Goal: Task Accomplishment & Management: Manage account settings

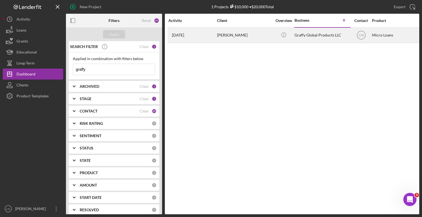
click at [228, 35] on div "[PERSON_NAME]" at bounding box center [244, 35] width 55 height 15
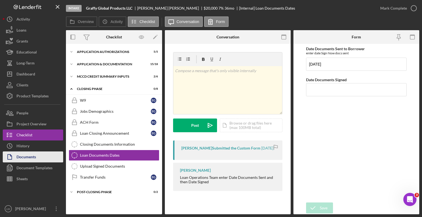
click at [24, 158] on div "Documents" at bounding box center [25, 158] width 19 height 12
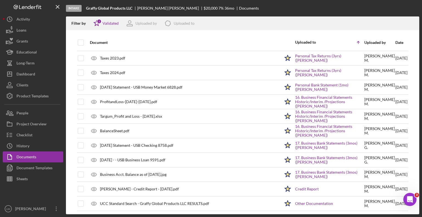
scroll to position [87, 0]
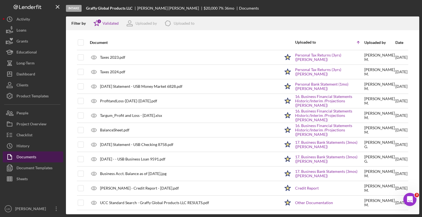
click at [28, 157] on div "Documents" at bounding box center [26, 158] width 20 height 12
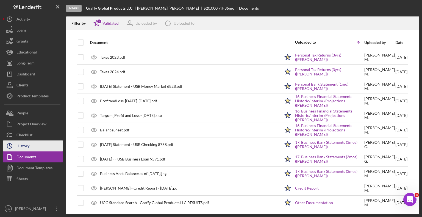
click at [22, 147] on div "History" at bounding box center [22, 147] width 13 height 12
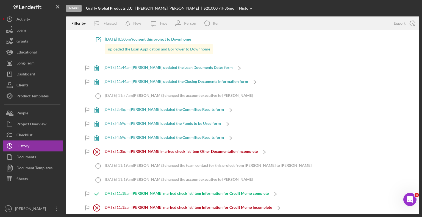
click at [230, 193] on b "[PERSON_NAME] marked checklist item Information for Credit Memo complete" at bounding box center [200, 193] width 137 height 5
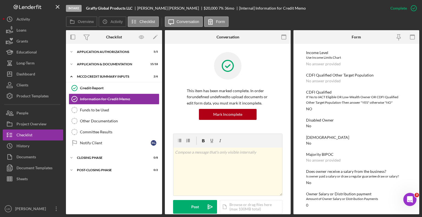
scroll to position [617, 0]
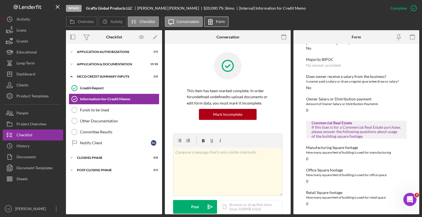
click at [216, 20] on label "Form" at bounding box center [220, 21] width 9 height 4
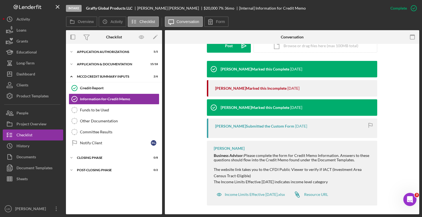
scroll to position [157, 0]
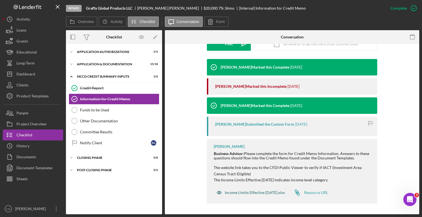
click at [237, 192] on div "Income Limits Effective [DATE].xlsx" at bounding box center [255, 193] width 60 height 4
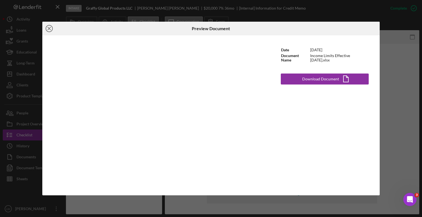
click at [50, 27] on line at bounding box center [49, 28] width 3 height 3
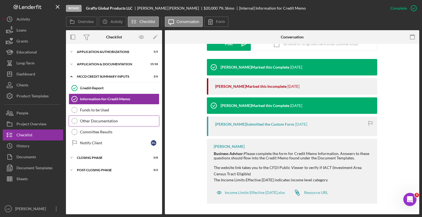
click at [113, 120] on div "Other Documentation" at bounding box center [119, 121] width 79 height 4
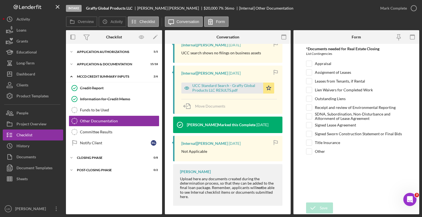
scroll to position [124, 0]
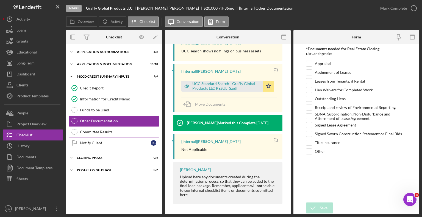
click at [92, 133] on div "Committee Results" at bounding box center [119, 132] width 79 height 4
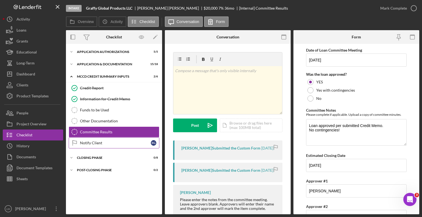
click at [86, 143] on div "Notify Client" at bounding box center [115, 143] width 71 height 4
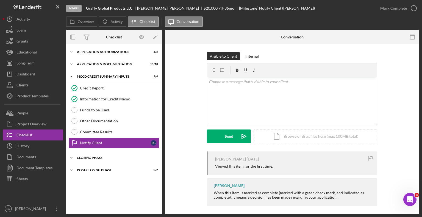
click at [87, 158] on div "Closing Phase" at bounding box center [116, 157] width 78 height 3
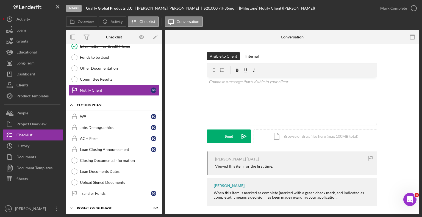
scroll to position [53, 0]
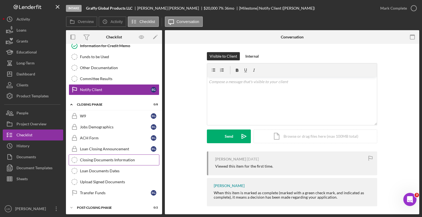
click at [103, 160] on div "Closing Documents Information" at bounding box center [119, 160] width 79 height 4
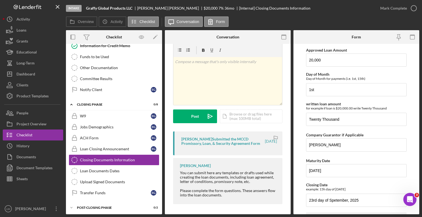
scroll to position [14, 0]
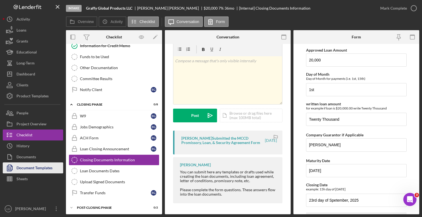
click at [35, 168] on div "Document Templates" at bounding box center [34, 169] width 36 height 12
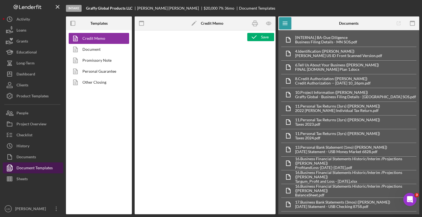
type textarea "<h1>MCCD Loan Presentation-<span id="Org_Title" class="template-field mceNonEdi…"
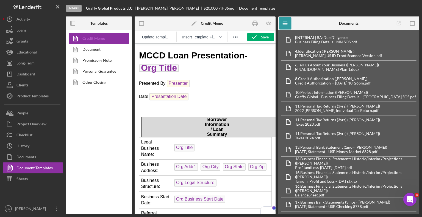
click at [90, 37] on link "Credit Memo" at bounding box center [98, 38] width 58 height 11
click at [272, 23] on icon "button" at bounding box center [268, 23] width 12 height 12
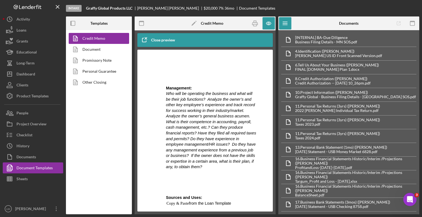
scroll to position [1180, 0]
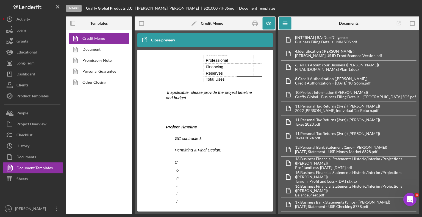
click at [147, 36] on icon "button" at bounding box center [144, 40] width 14 height 14
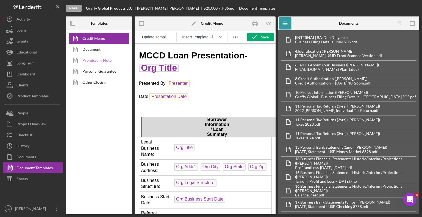
scroll to position [0, 0]
click at [21, 180] on div "Sheets" at bounding box center [21, 180] width 11 height 12
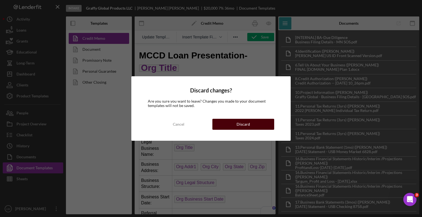
click at [235, 125] on button "Discard" at bounding box center [243, 124] width 62 height 11
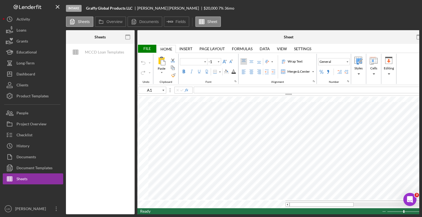
type input "Calibri"
type input "11"
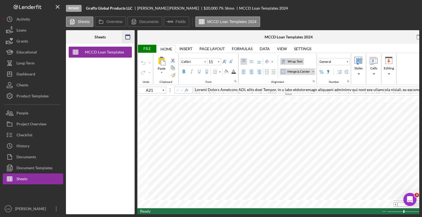
click at [128, 36] on rect "button" at bounding box center [127, 35] width 4 height 1
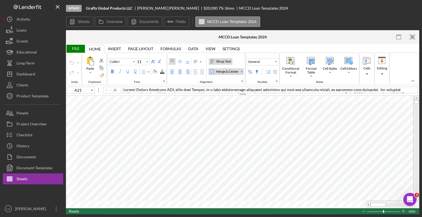
type input "B12"
type input "Arial"
type input "10"
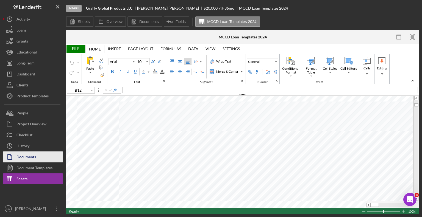
click at [29, 157] on div "Documents" at bounding box center [25, 158] width 19 height 12
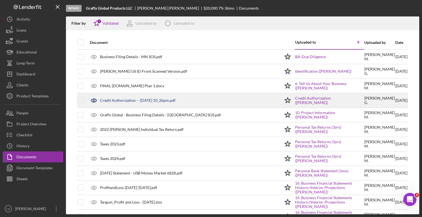
scroll to position [82, 0]
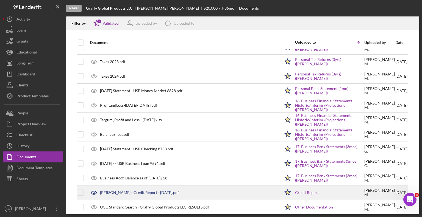
click at [137, 192] on div "[PERSON_NAME] - Credit Report - [DATE].pdf" at bounding box center [139, 193] width 79 height 4
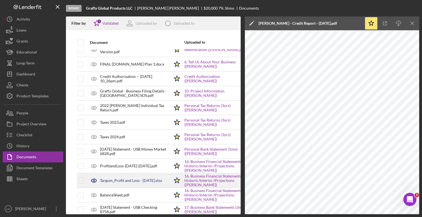
scroll to position [0, 0]
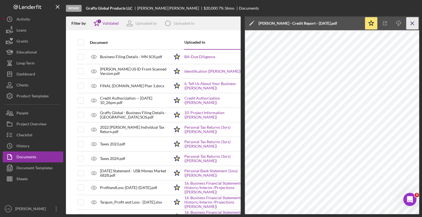
click at [413, 24] on line "button" at bounding box center [411, 23] width 3 height 3
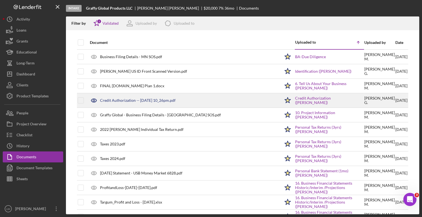
click at [125, 100] on div "Credit Authorization -- [DATE] 10_26pm.pdf" at bounding box center [137, 100] width 75 height 4
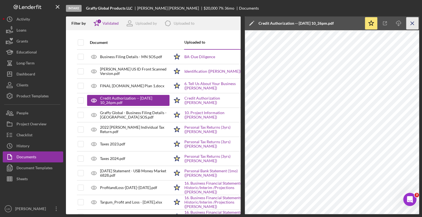
click at [412, 23] on icon "Icon/Menu Close" at bounding box center [412, 23] width 12 height 12
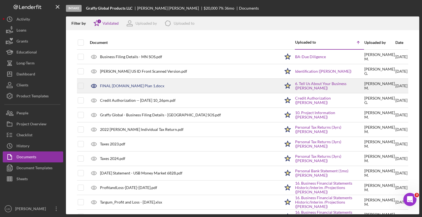
scroll to position [82, 0]
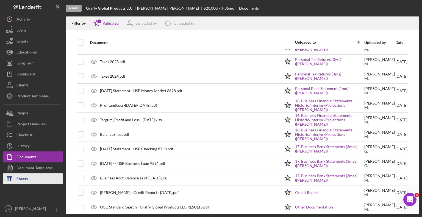
click at [24, 178] on div "Sheets" at bounding box center [21, 180] width 11 height 12
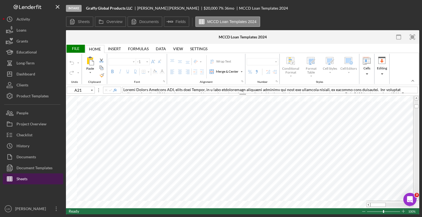
type input "Calibri"
type input "11"
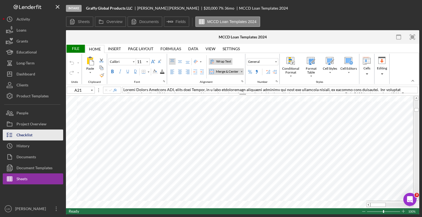
click at [27, 137] on div "Checklist" at bounding box center [24, 136] width 16 height 12
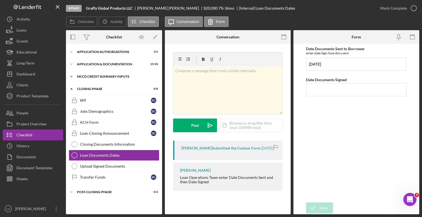
click at [99, 74] on div "Icon/Expander MCCD Credit Summary Inputs 2 / 6" at bounding box center [114, 76] width 96 height 11
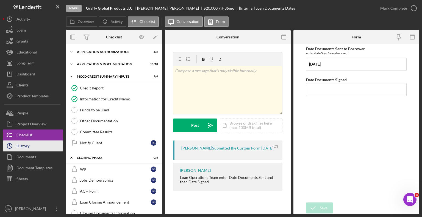
click at [20, 146] on div "History" at bounding box center [22, 147] width 13 height 12
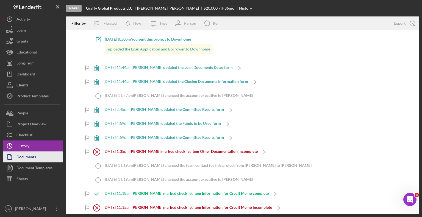
click at [21, 158] on div "Documents" at bounding box center [25, 158] width 19 height 12
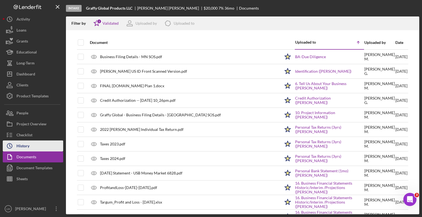
click at [20, 144] on div "History" at bounding box center [22, 147] width 13 height 12
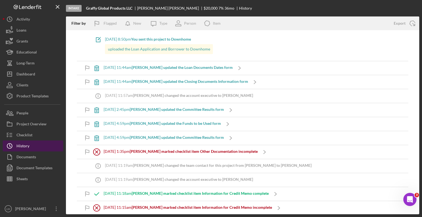
click at [23, 147] on div "History" at bounding box center [22, 147] width 13 height 12
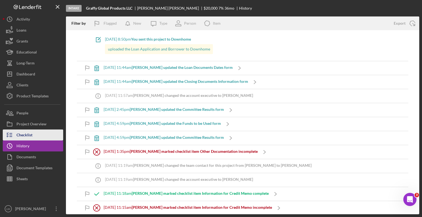
click at [28, 132] on div "Checklist" at bounding box center [24, 136] width 16 height 12
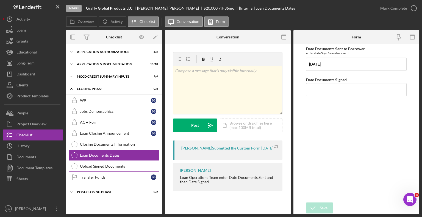
click at [94, 167] on div "Upload Signed Documents" at bounding box center [119, 166] width 79 height 4
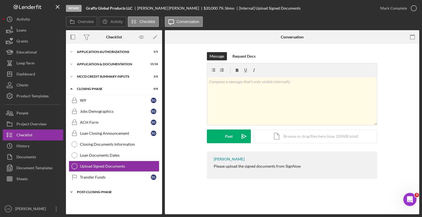
click at [71, 191] on icon "Icon/Expander" at bounding box center [71, 192] width 11 height 11
click at [91, 110] on div "Jobs Demographics" at bounding box center [115, 111] width 71 height 4
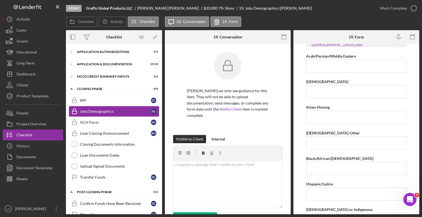
scroll to position [618, 0]
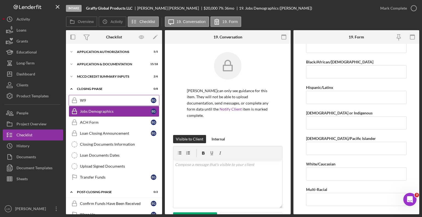
click at [81, 100] on div "W9" at bounding box center [115, 100] width 71 height 4
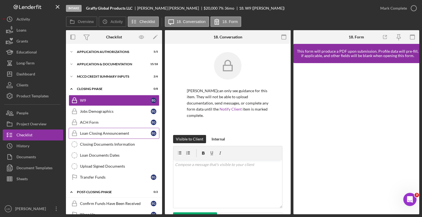
click at [102, 135] on link "Loan Closing Announcement Loan Closing Announcement E G" at bounding box center [114, 133] width 91 height 11
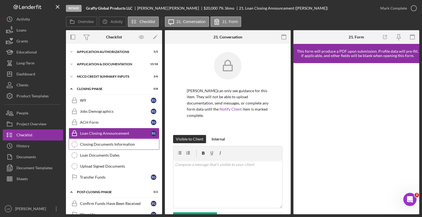
click at [107, 144] on div "Closing Documents Information" at bounding box center [119, 144] width 79 height 4
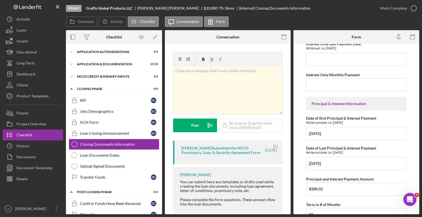
scroll to position [245, 0]
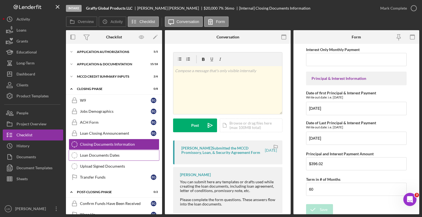
click at [97, 155] on div "Loan Documents Dates" at bounding box center [119, 155] width 79 height 4
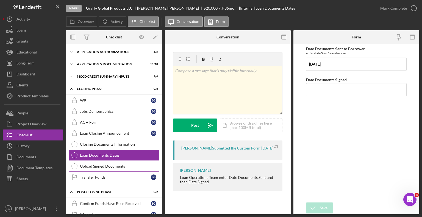
click at [93, 164] on div "Upload Signed Documents" at bounding box center [119, 166] width 79 height 4
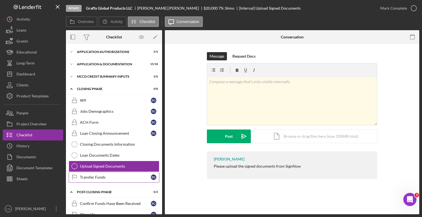
click at [88, 180] on link "Transfer Funds Transfer Funds E G" at bounding box center [114, 177] width 91 height 11
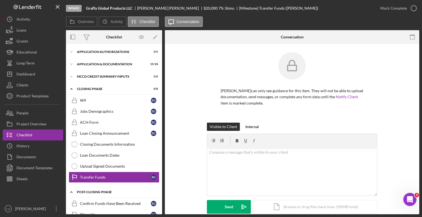
click at [89, 191] on div "Post-Closing Phase" at bounding box center [116, 192] width 78 height 3
click at [106, 78] on div "MCCD Credit Summary Inputs" at bounding box center [116, 76] width 78 height 3
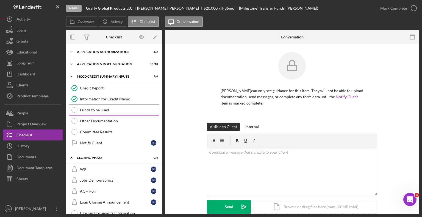
click at [103, 106] on link "Funds to be Used Funds to be Used" at bounding box center [114, 110] width 91 height 11
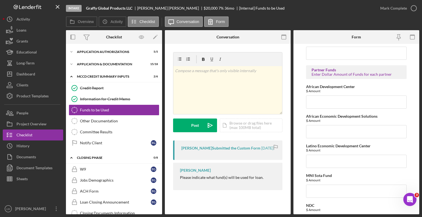
scroll to position [604, 0]
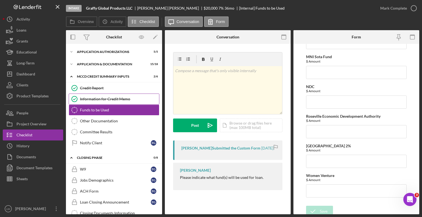
click at [95, 98] on div "Information for Credit Memo" at bounding box center [119, 99] width 79 height 4
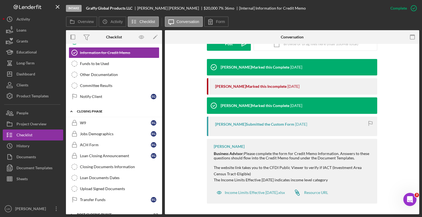
scroll to position [78, 0]
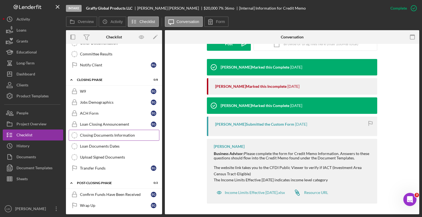
click at [104, 133] on div "Closing Documents Information" at bounding box center [119, 135] width 79 height 4
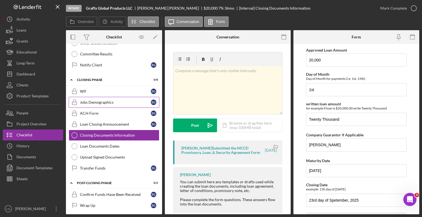
click at [90, 101] on div "Jobs Demographics" at bounding box center [115, 102] width 71 height 4
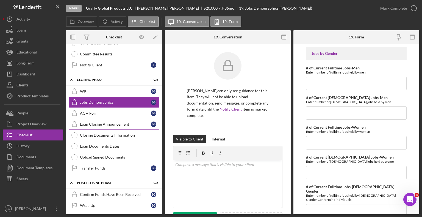
click at [100, 119] on link "Loan Closing Announcement Loan Closing Announcement E G" at bounding box center [114, 124] width 91 height 11
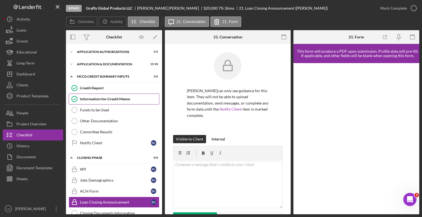
click at [91, 98] on div "Information for Credit Memo" at bounding box center [119, 99] width 79 height 4
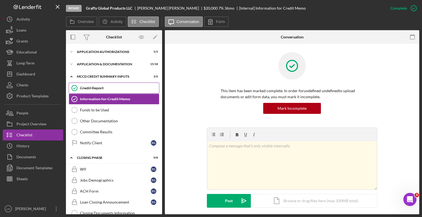
click at [97, 88] on div "Credit Report" at bounding box center [119, 88] width 79 height 4
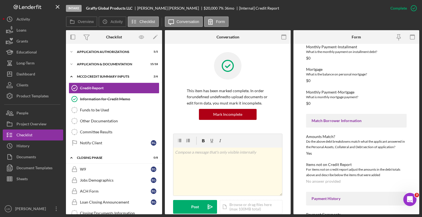
scroll to position [165, 0]
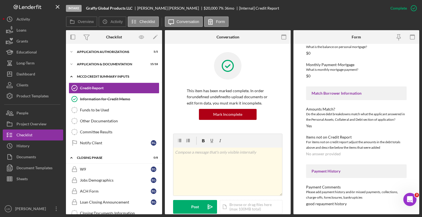
click at [110, 78] on div "MCCD Credit Summary Inputs" at bounding box center [116, 76] width 78 height 3
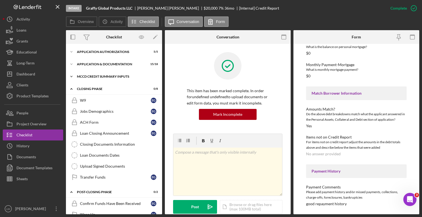
click at [110, 78] on div "MCCD Credit Summary Inputs" at bounding box center [116, 76] width 78 height 3
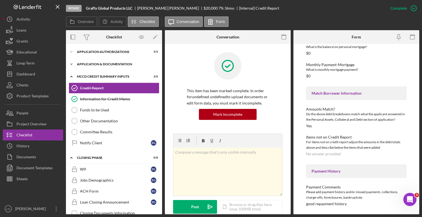
click at [98, 62] on div "Icon/Expander Application & Documentation 15 / 18" at bounding box center [114, 64] width 96 height 11
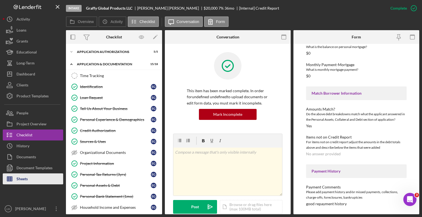
click at [22, 179] on div "Sheets" at bounding box center [21, 180] width 11 height 12
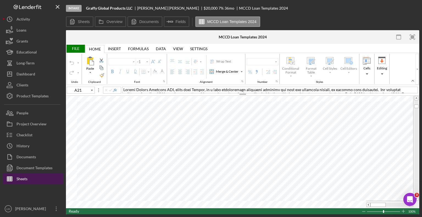
type input "Calibri"
type input "11"
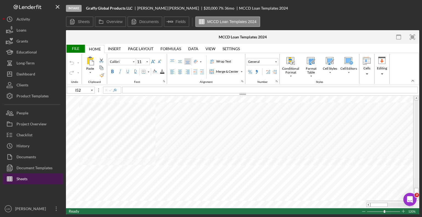
type input "H3"
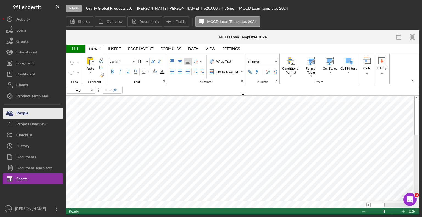
click at [21, 114] on div "People" at bounding box center [22, 114] width 12 height 12
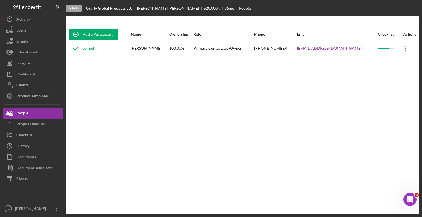
click at [407, 50] on icon "Icon/Overflow" at bounding box center [406, 49] width 14 height 14
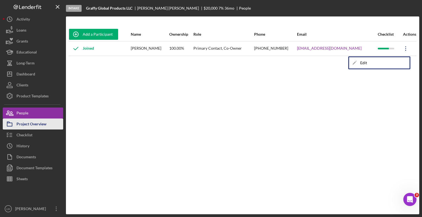
click at [36, 126] on div "Project Overview" at bounding box center [31, 125] width 30 height 12
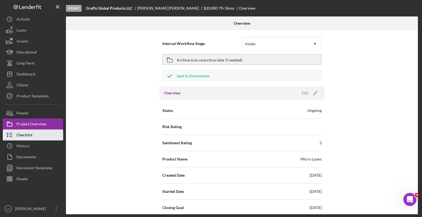
click at [21, 137] on div "Checklist" at bounding box center [24, 136] width 16 height 12
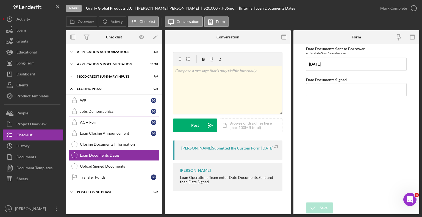
click at [88, 111] on div "Jobs Demographics" at bounding box center [115, 111] width 71 height 4
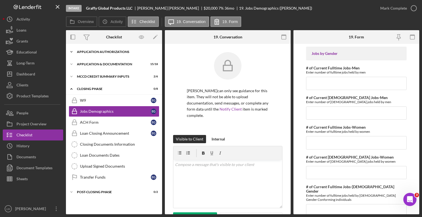
click at [89, 52] on div "Application Authorizations" at bounding box center [116, 51] width 78 height 3
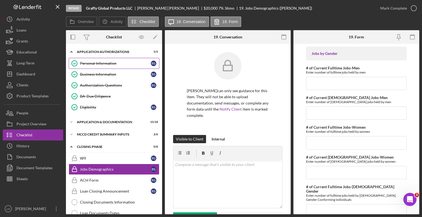
click at [86, 64] on div "Personal Information" at bounding box center [115, 63] width 71 height 4
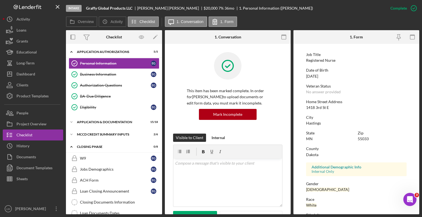
scroll to position [55, 0]
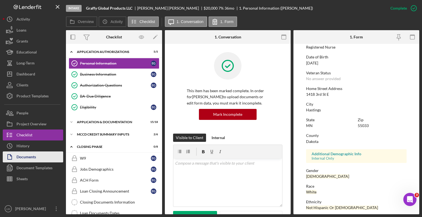
drag, startPoint x: 416, startPoint y: 76, endPoint x: 25, endPoint y: 155, distance: 398.8
click at [25, 155] on div "Documents" at bounding box center [25, 158] width 19 height 12
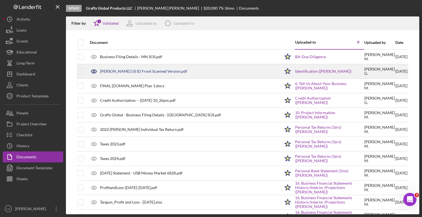
click at [119, 71] on div "[PERSON_NAME] US ID Front Scanned Version.pdf" at bounding box center [143, 71] width 87 height 4
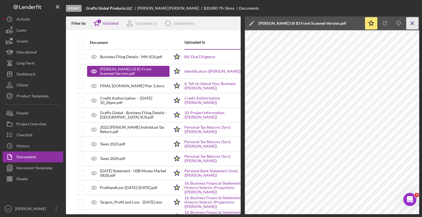
click at [413, 24] on line "button" at bounding box center [411, 23] width 3 height 3
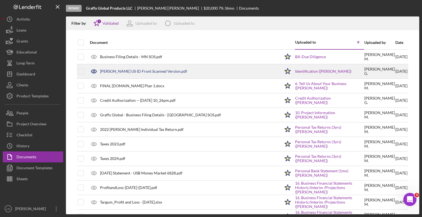
click at [129, 71] on div "[PERSON_NAME] US ID Front Scanned Version.pdf" at bounding box center [143, 71] width 87 height 4
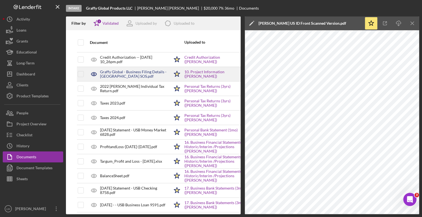
scroll to position [55, 0]
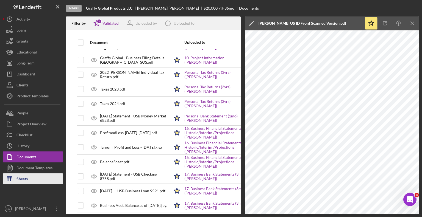
click at [23, 179] on div "Sheets" at bounding box center [21, 180] width 11 height 12
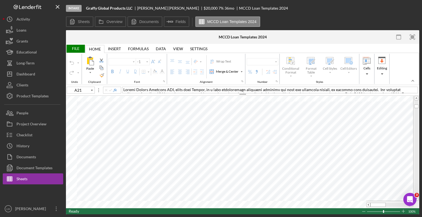
type input "Calibri"
type input "11"
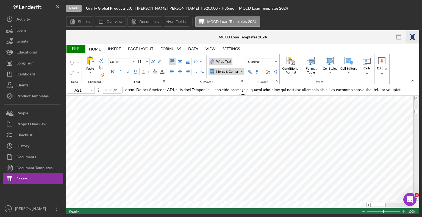
click at [412, 37] on rect "button" at bounding box center [412, 37] width 4 height 4
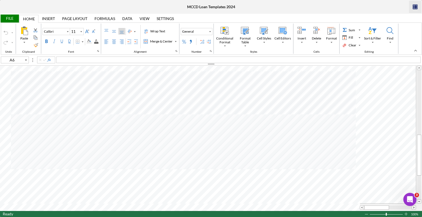
type input "L69"
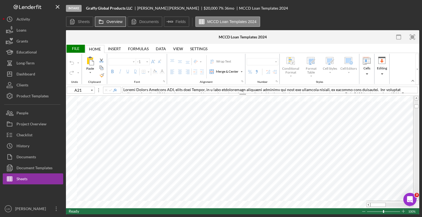
type input "Calibri"
type input "11"
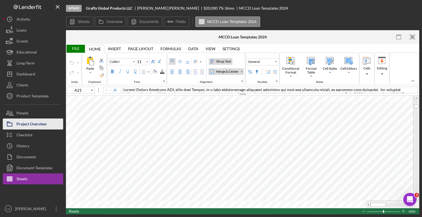
click at [33, 124] on div "Project Overview" at bounding box center [31, 125] width 30 height 12
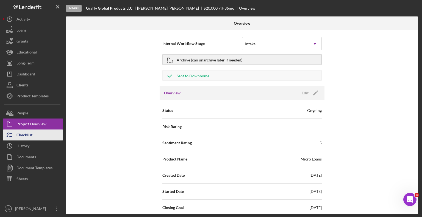
click at [27, 132] on div "Checklist" at bounding box center [24, 136] width 16 height 12
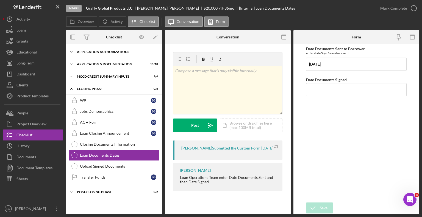
click at [97, 51] on div "Application Authorizations" at bounding box center [116, 51] width 78 height 3
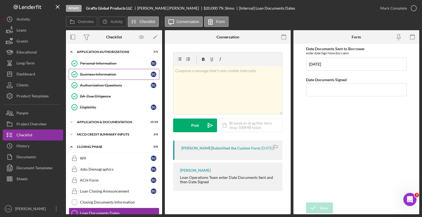
click at [97, 72] on div "Business Information" at bounding box center [115, 74] width 71 height 4
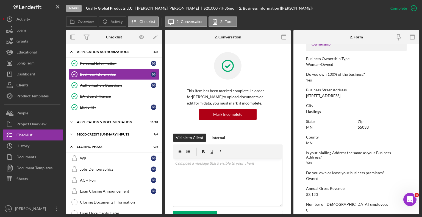
scroll to position [192, 0]
drag, startPoint x: 379, startPoint y: 99, endPoint x: 383, endPoint y: 95, distance: 5.4
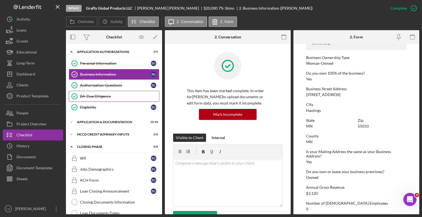
click at [91, 95] on div "BA-Due Diligence" at bounding box center [119, 96] width 79 height 4
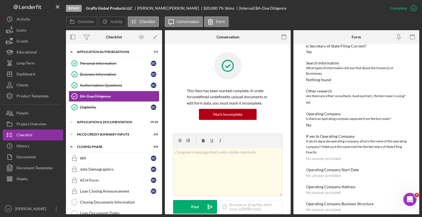
scroll to position [56, 0]
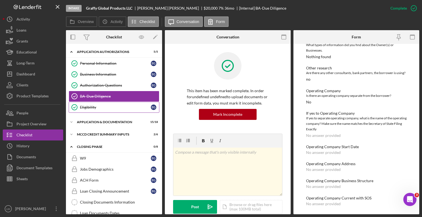
click at [90, 106] on div "Eligibility" at bounding box center [115, 107] width 71 height 4
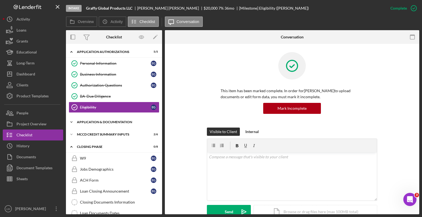
click at [75, 119] on icon "Icon/Expander" at bounding box center [71, 122] width 11 height 11
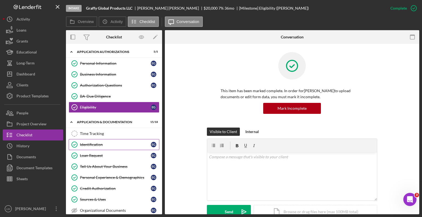
click at [86, 143] on div "Identification" at bounding box center [115, 144] width 71 height 4
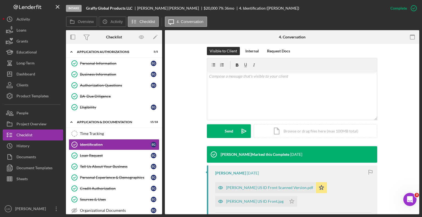
scroll to position [82, 0]
